Goal: Task Accomplishment & Management: Use online tool/utility

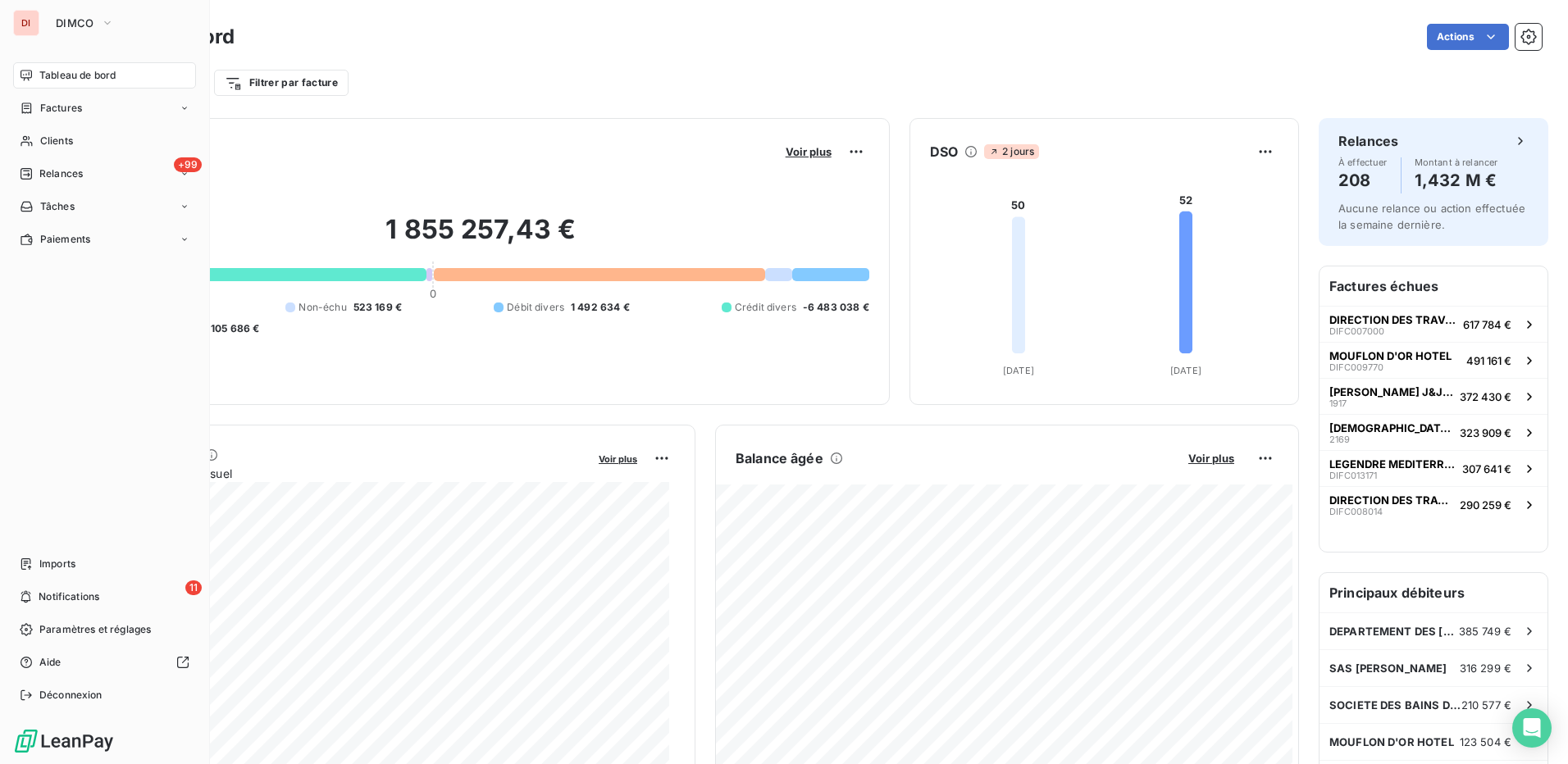
click at [32, 19] on div "DI" at bounding box center [27, 23] width 27 height 27
click at [87, 31] on button "DIMCO" at bounding box center [85, 23] width 78 height 27
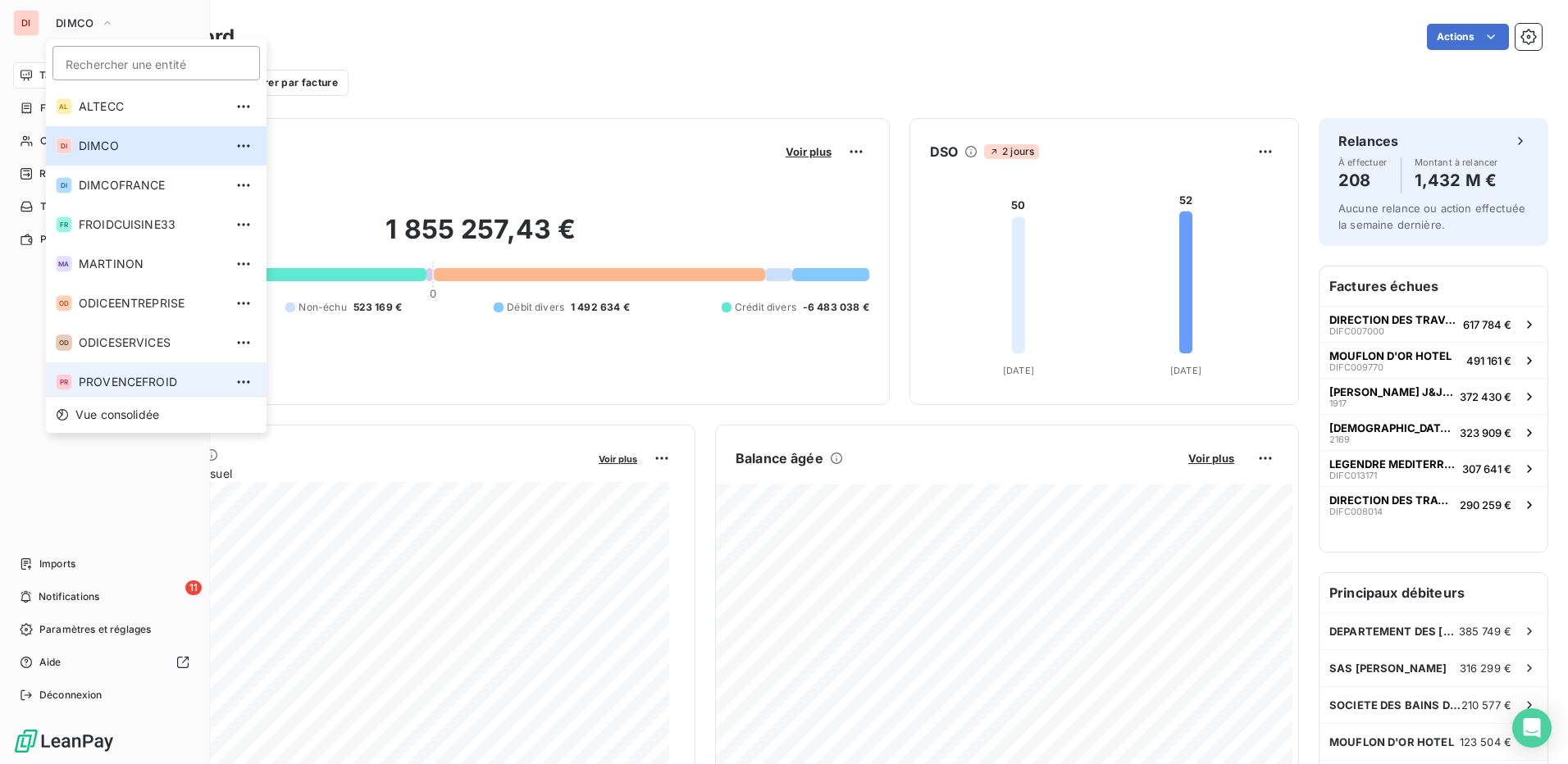
scroll to position [6, 0]
click at [158, 382] on span "PROVENCEFROID" at bounding box center [151, 377] width 145 height 17
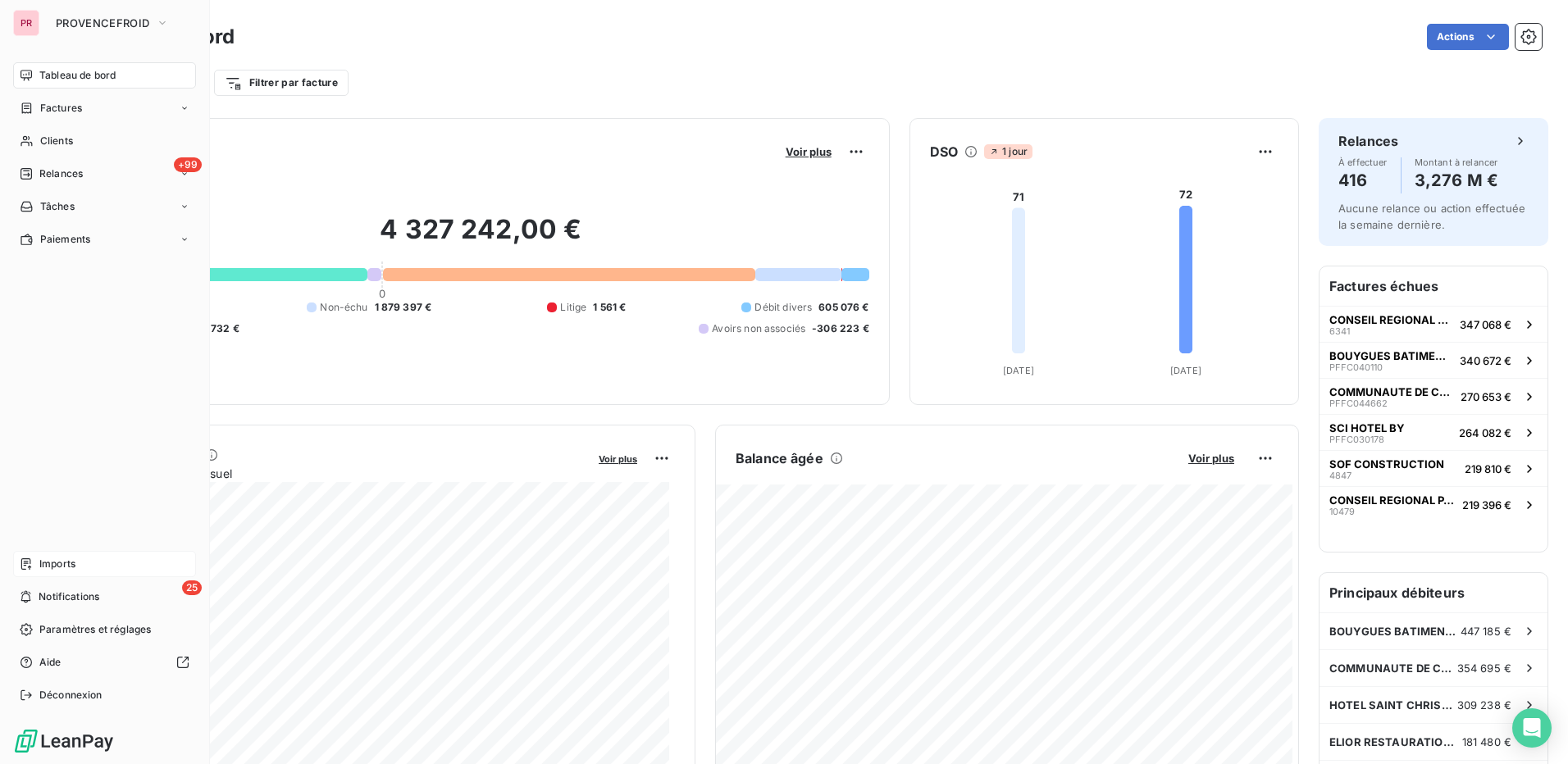
click at [98, 560] on div "Imports" at bounding box center [105, 564] width 183 height 27
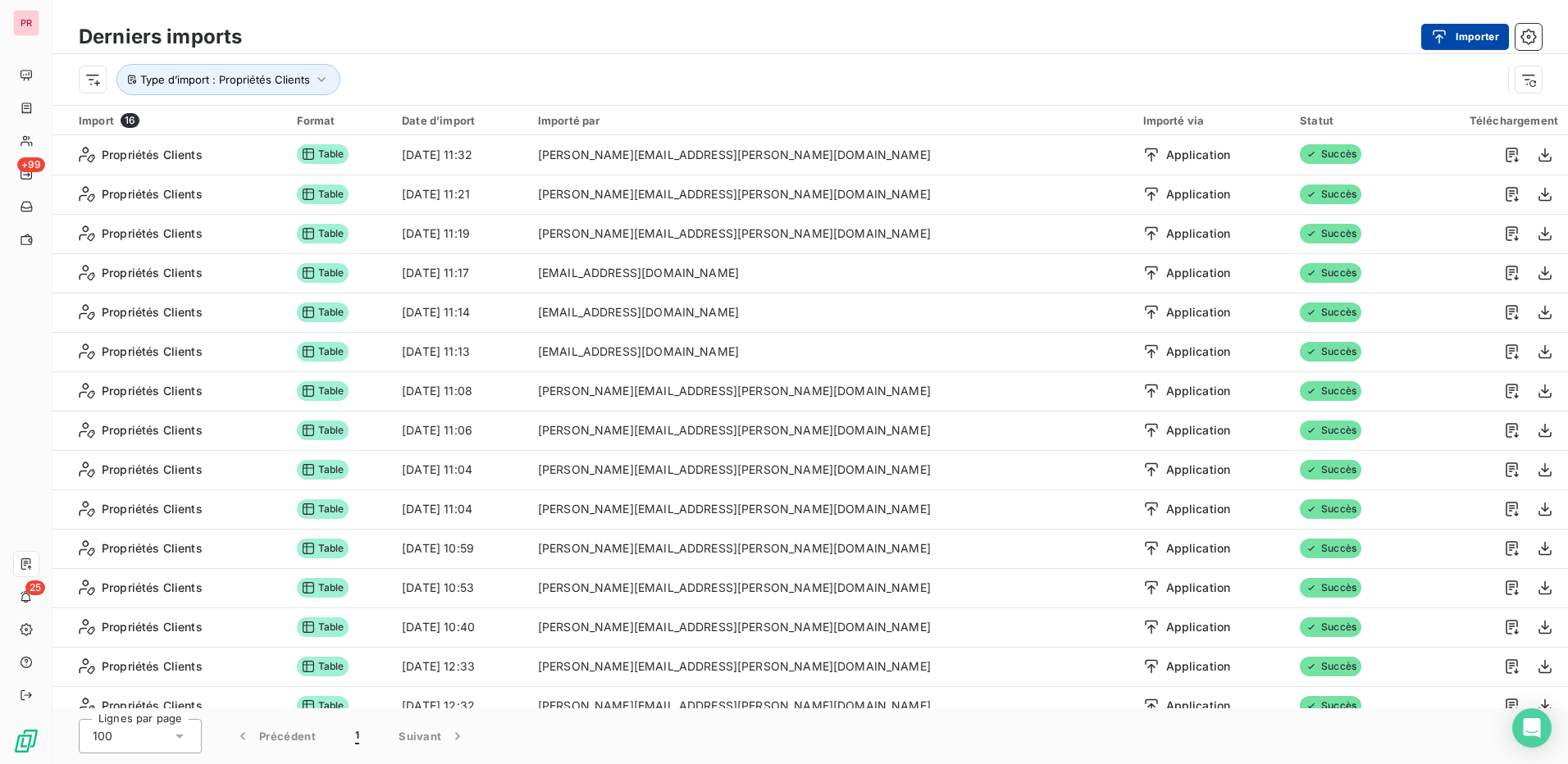
click at [1471, 36] on button "Importer" at bounding box center [1465, 37] width 88 height 27
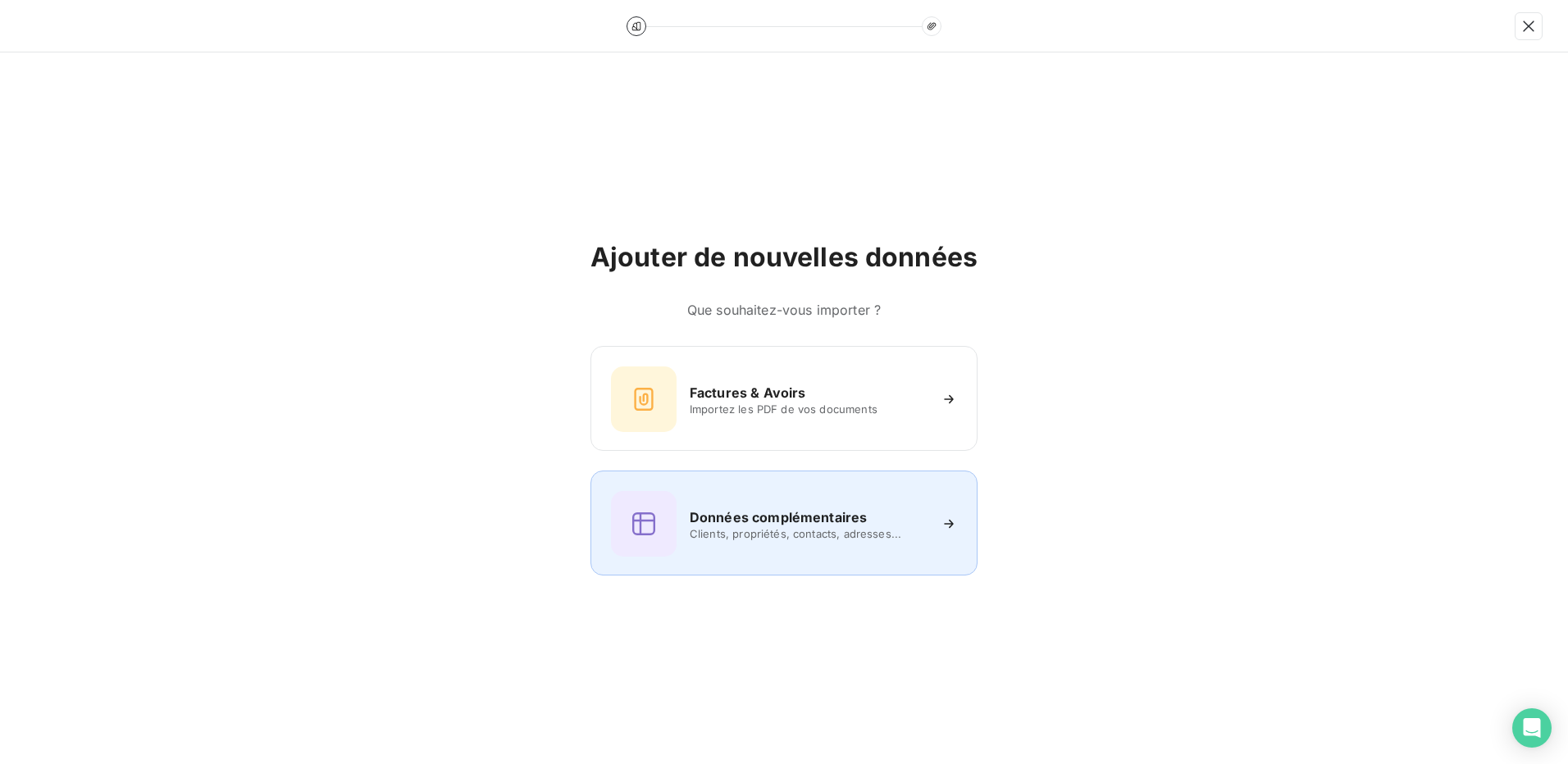
click at [794, 523] on h6 "Données complémentaires" at bounding box center [778, 518] width 178 height 20
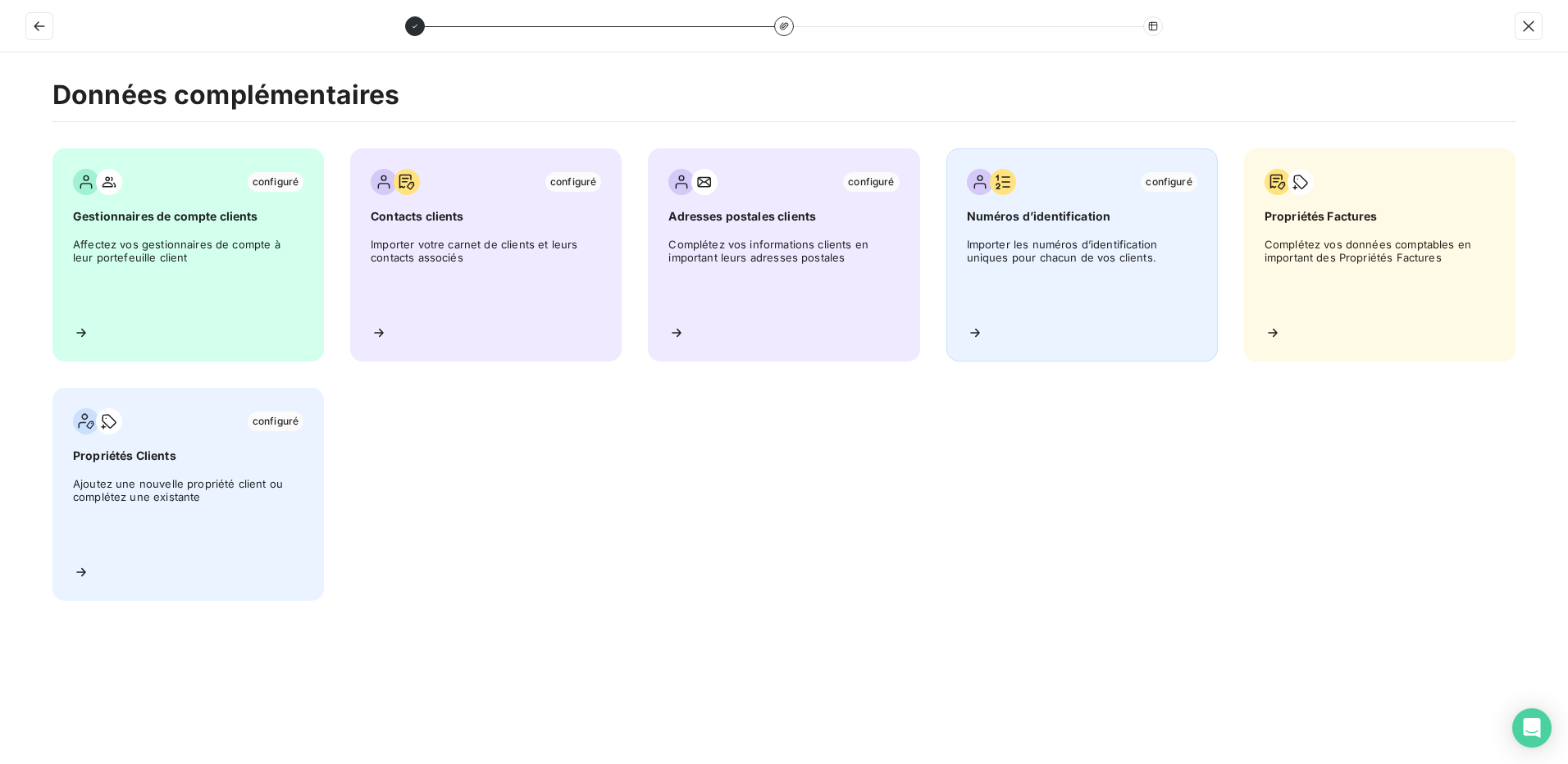
click at [1074, 228] on div "configuré Numéros d’identification Importer les numéros d’identification unique…" at bounding box center [1082, 255] width 271 height 213
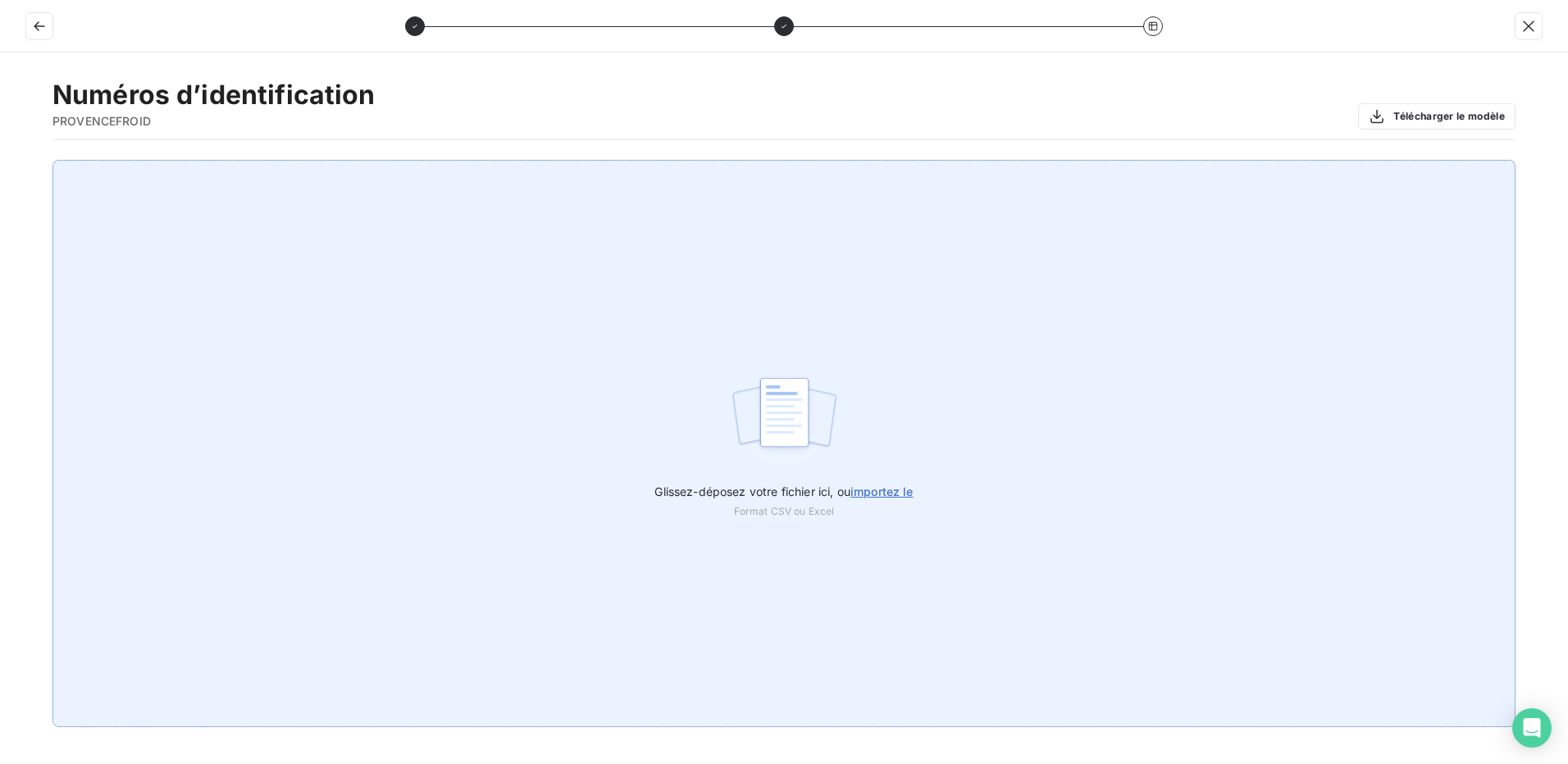
click at [859, 491] on span "importez le" at bounding box center [882, 491] width 63 height 14
click at [1, 161] on input "Glissez-déposez votre fichier ici, ou importez le" at bounding box center [0, 160] width 1 height 1
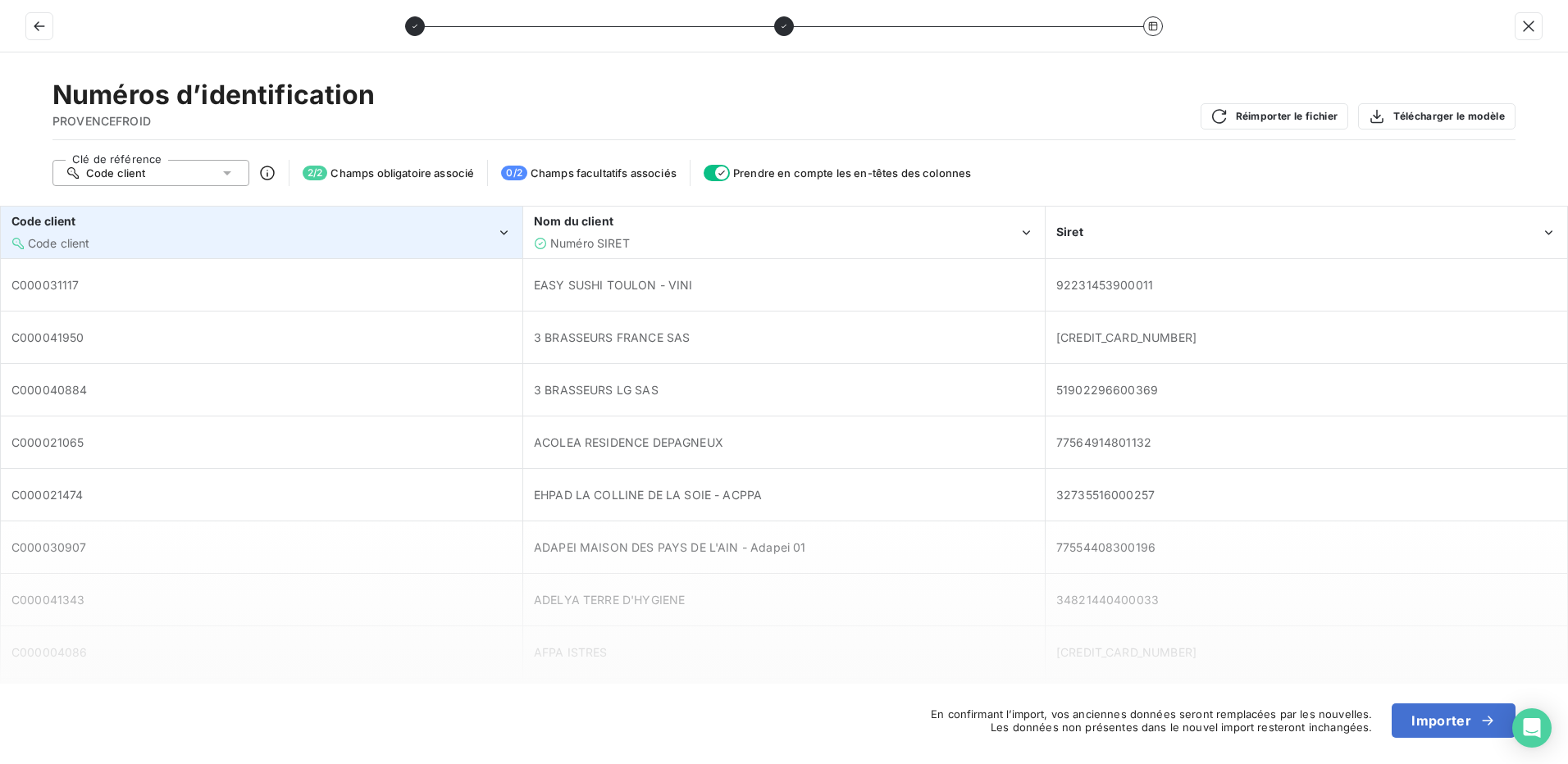
click at [351, 239] on div "Code client" at bounding box center [254, 244] width 485 height 17
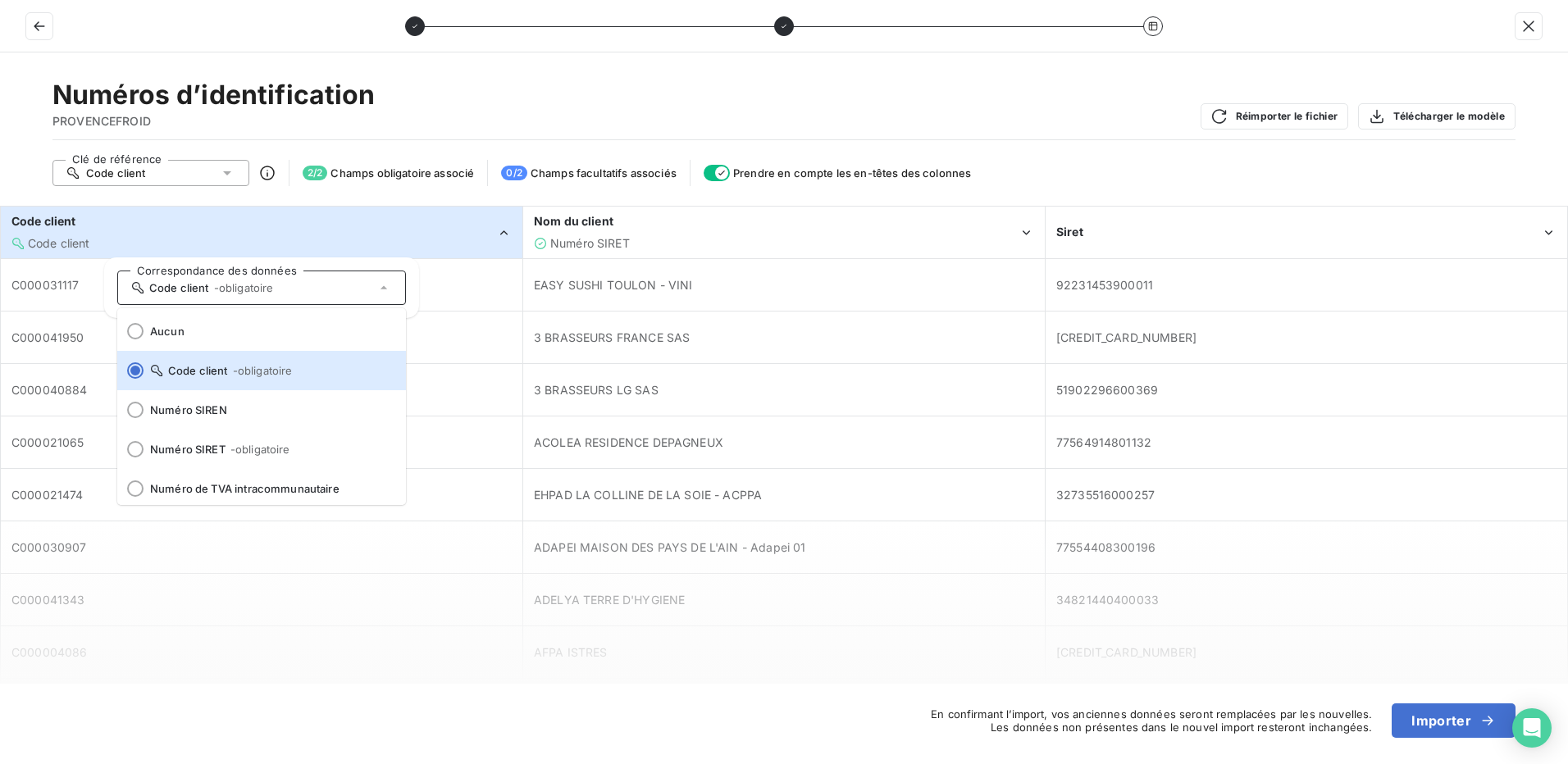
click at [351, 239] on div "Code client" at bounding box center [254, 244] width 485 height 17
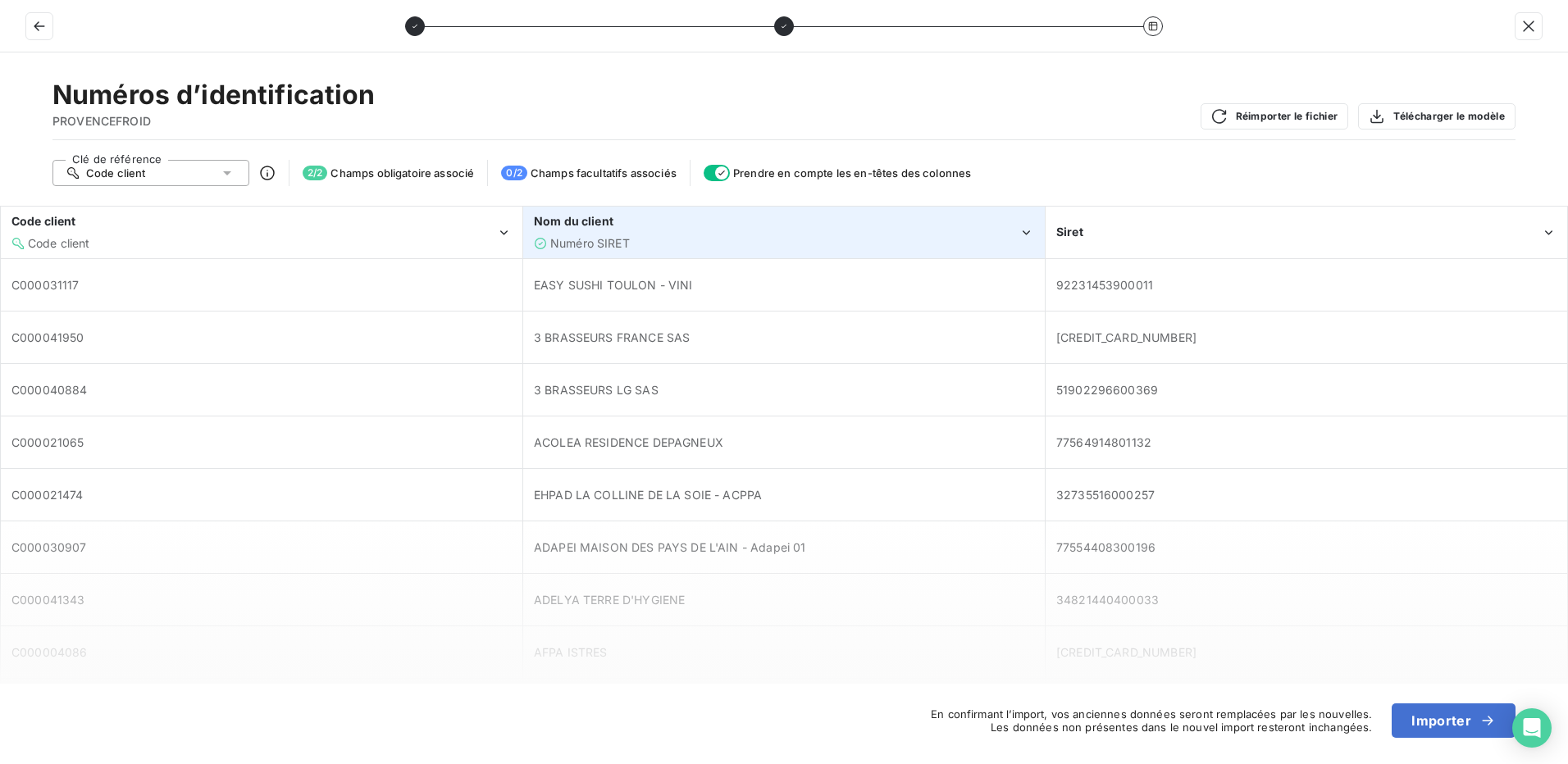
click at [764, 233] on div "Nom du client Numéro SIRET" at bounding box center [776, 231] width 485 height 37
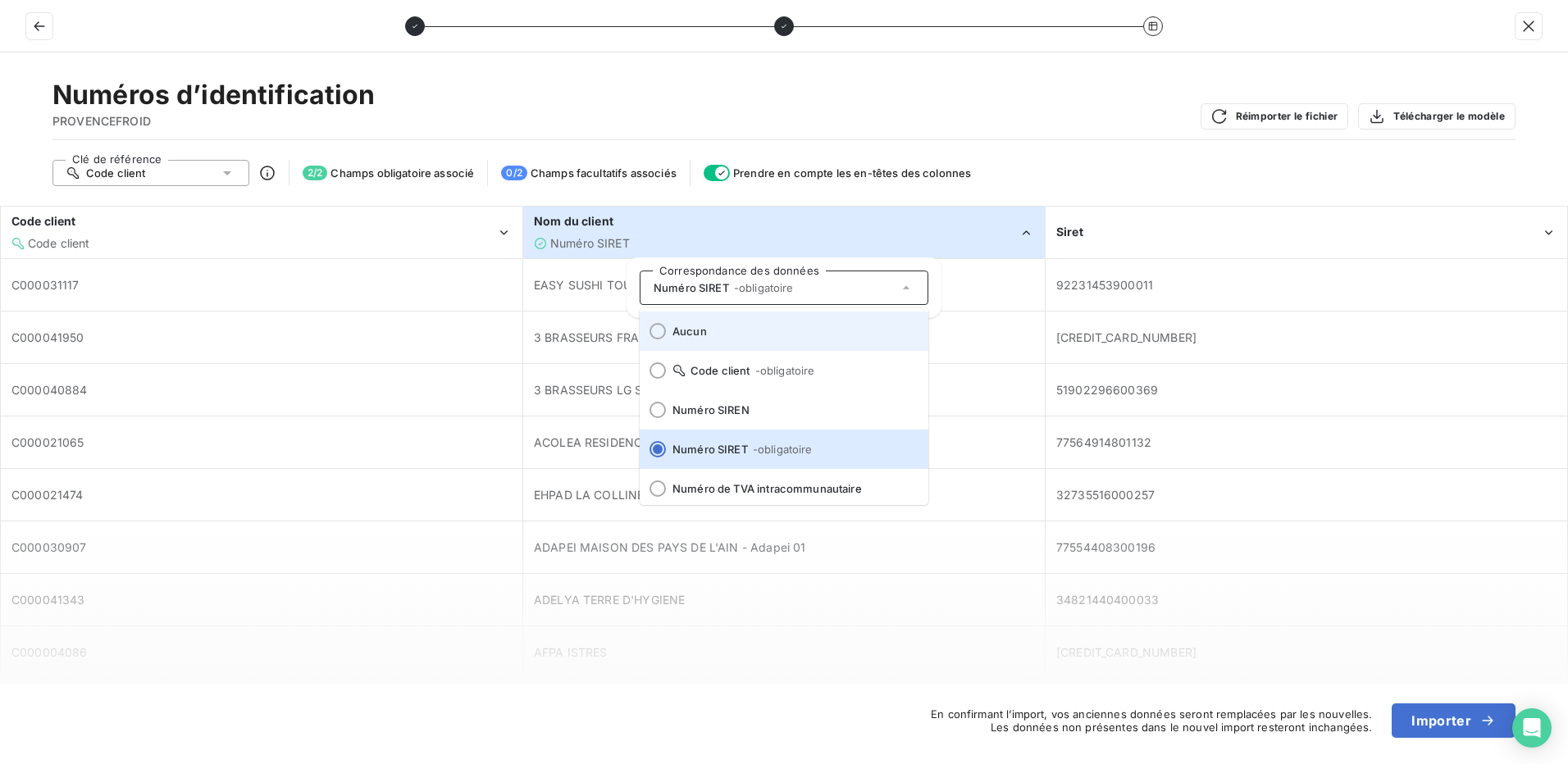
click at [650, 331] on div at bounding box center [658, 331] width 17 height 17
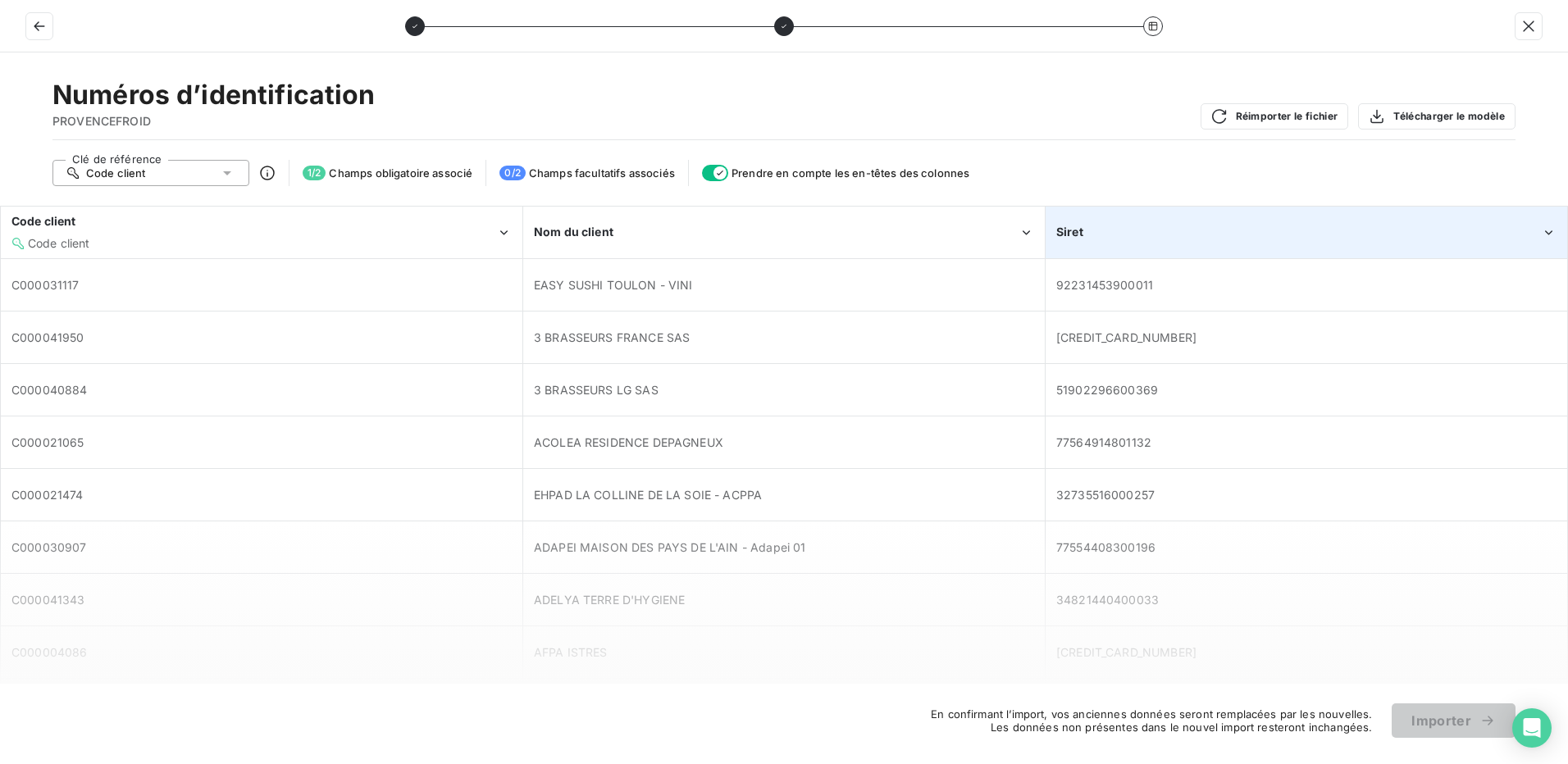
click at [1210, 219] on div "Siret" at bounding box center [1306, 232] width 520 height 50
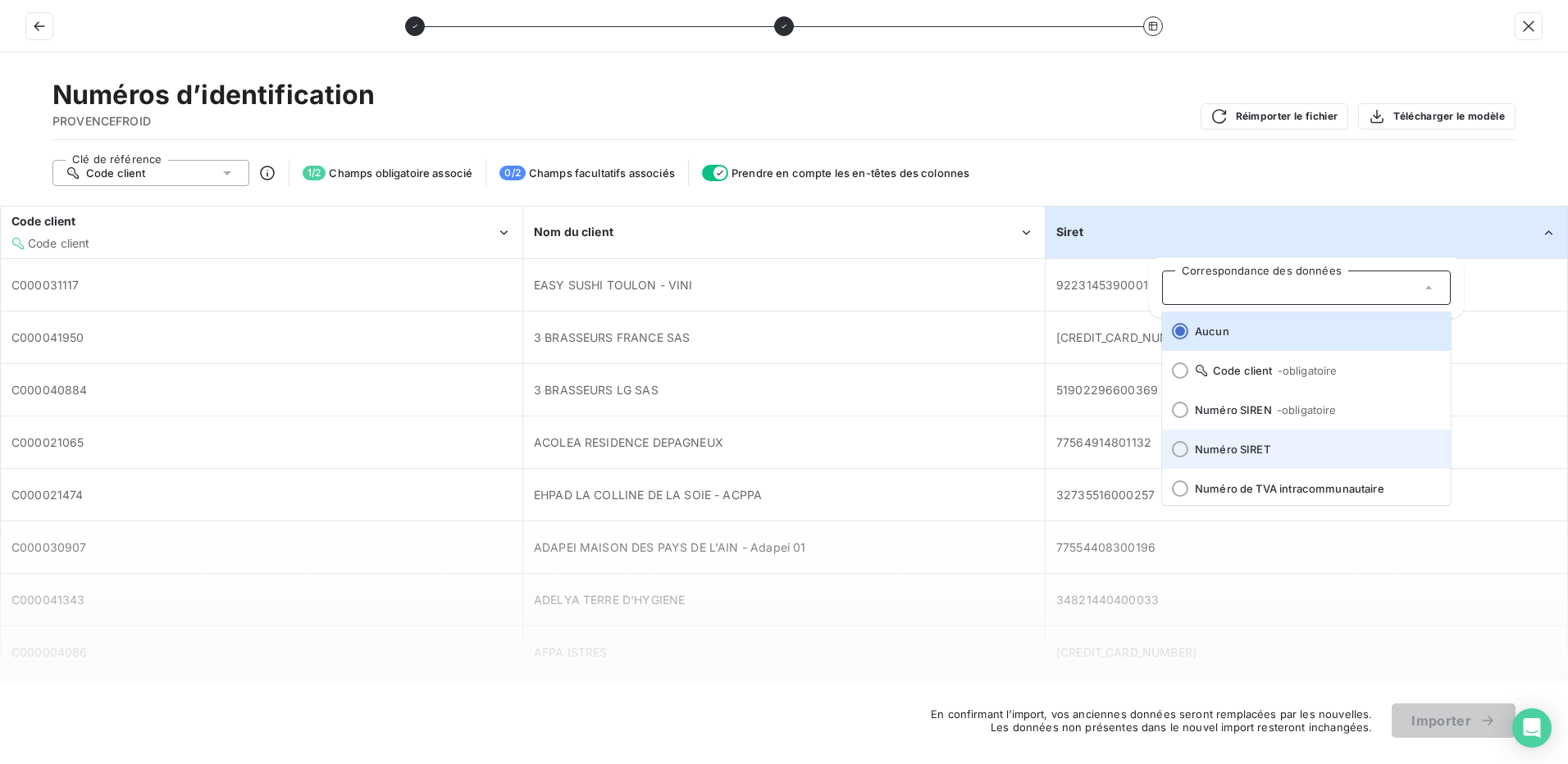
click at [1176, 451] on div at bounding box center [1180, 450] width 17 height 17
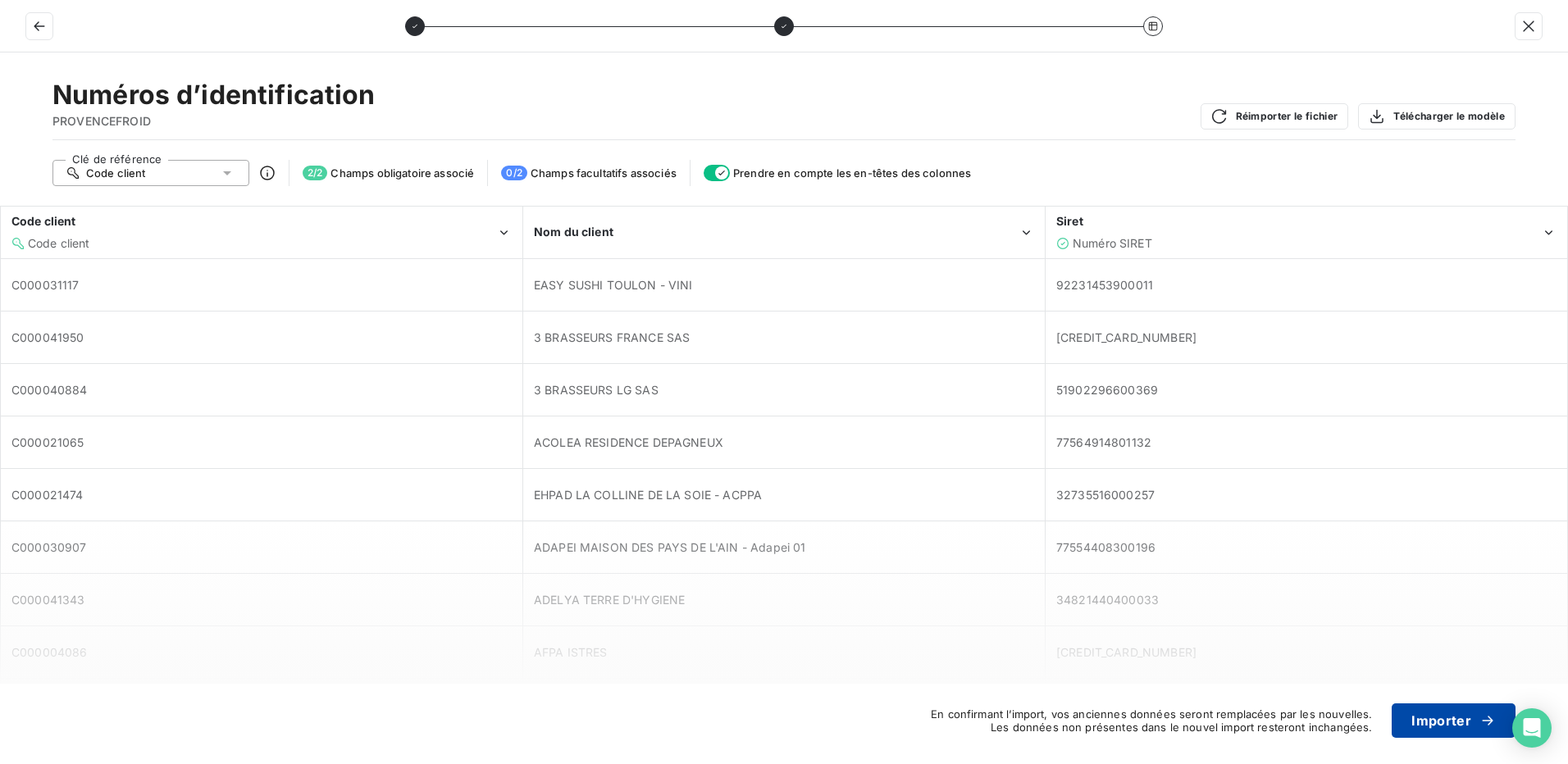
click at [1460, 721] on button "Importer" at bounding box center [1453, 721] width 124 height 35
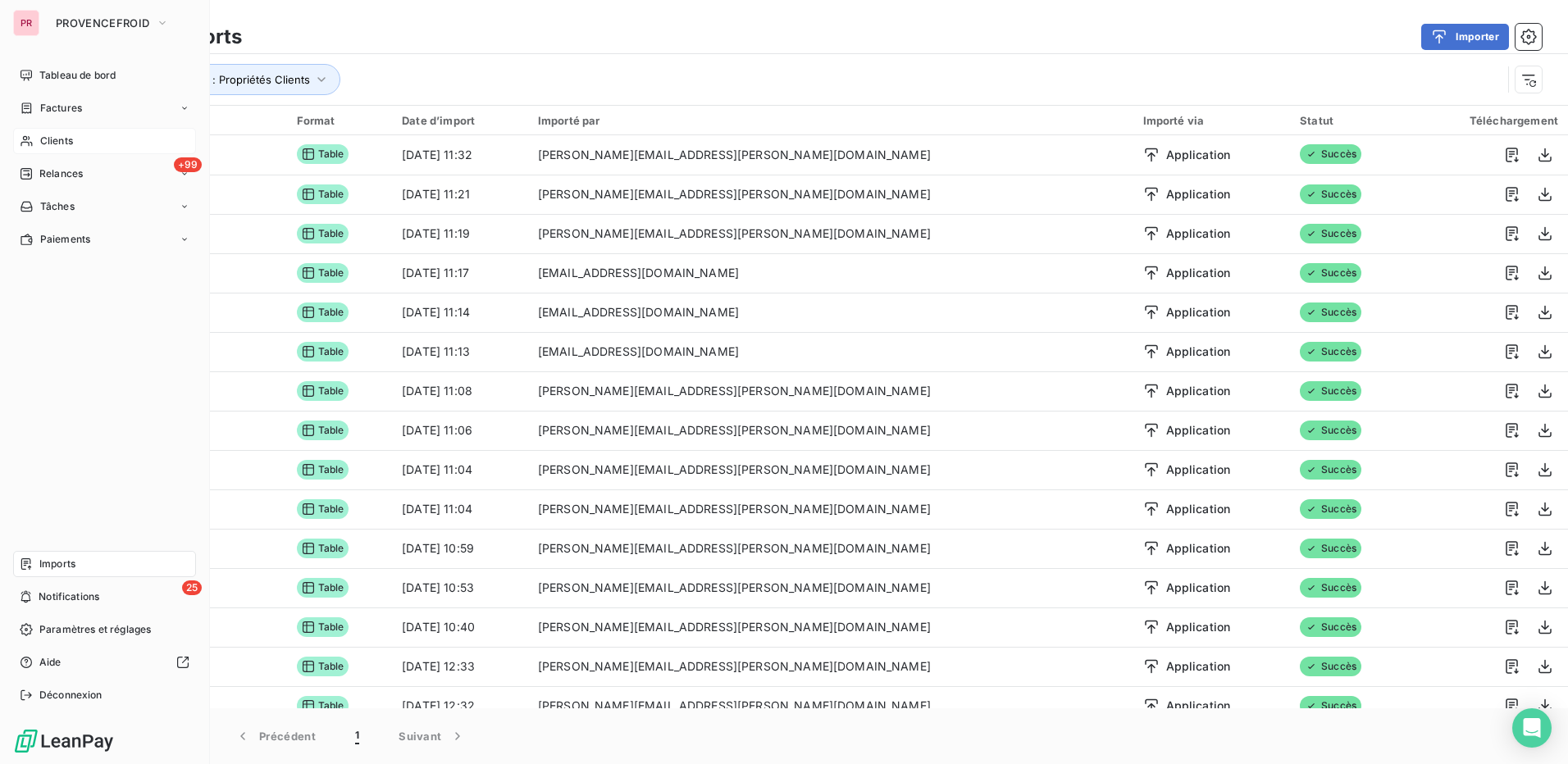
click at [77, 144] on div "Clients" at bounding box center [105, 141] width 183 height 27
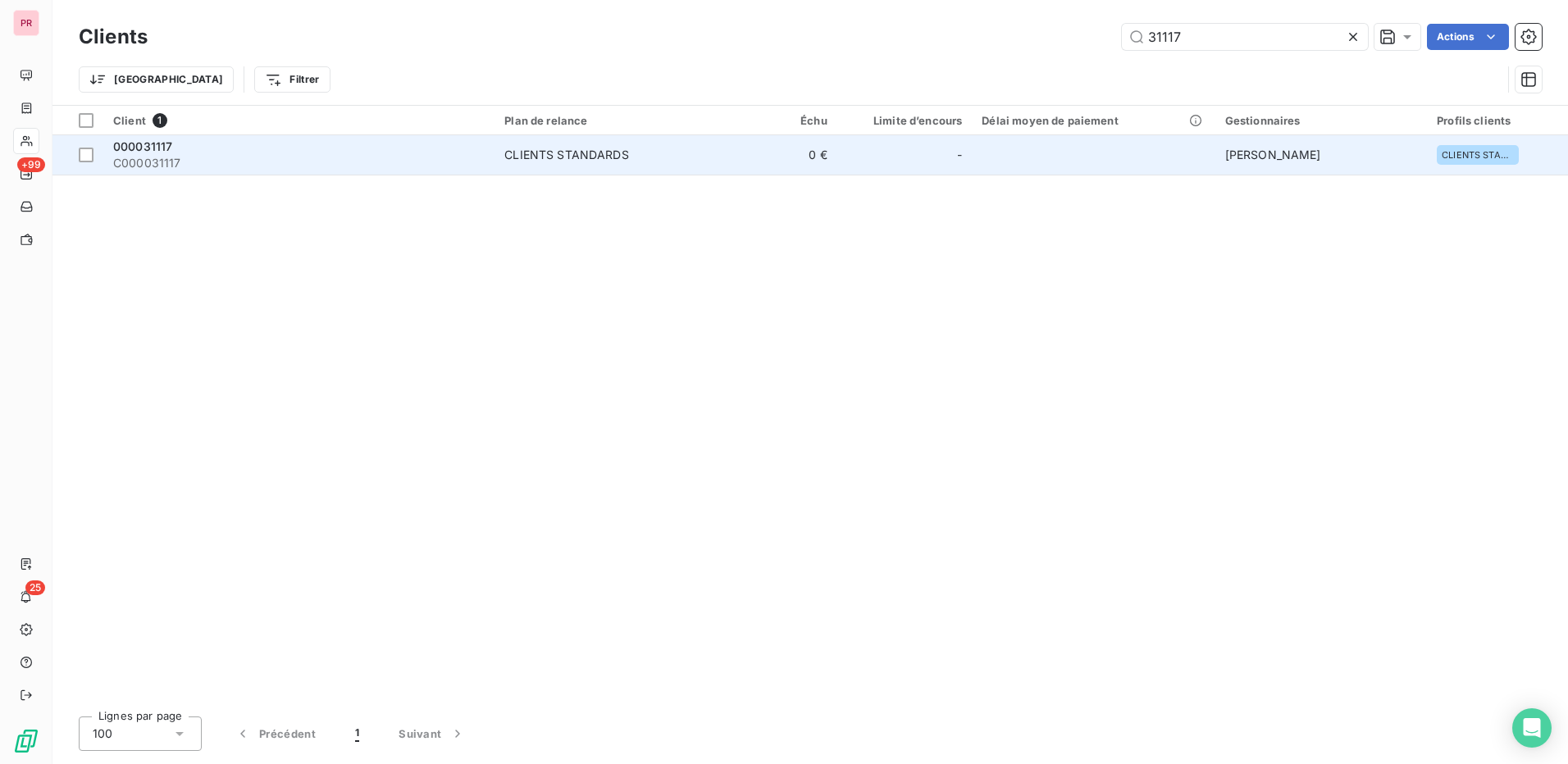
type input "31117"
click at [560, 153] on div "CLIENTS STANDARDS" at bounding box center [567, 155] width 124 height 17
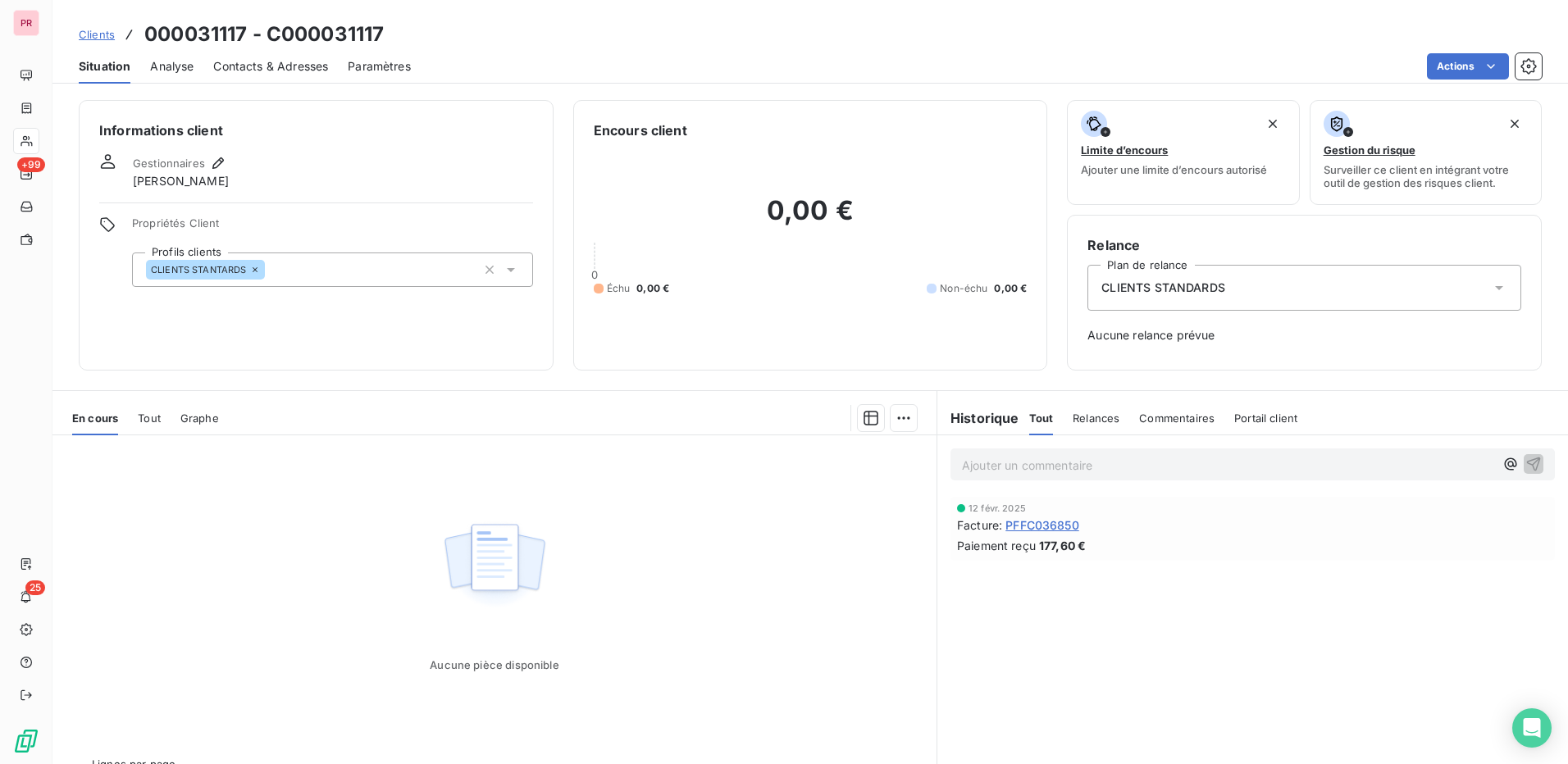
click at [288, 63] on span "Contacts & Adresses" at bounding box center [270, 66] width 114 height 17
